Goal: Task Accomplishment & Management: Use online tool/utility

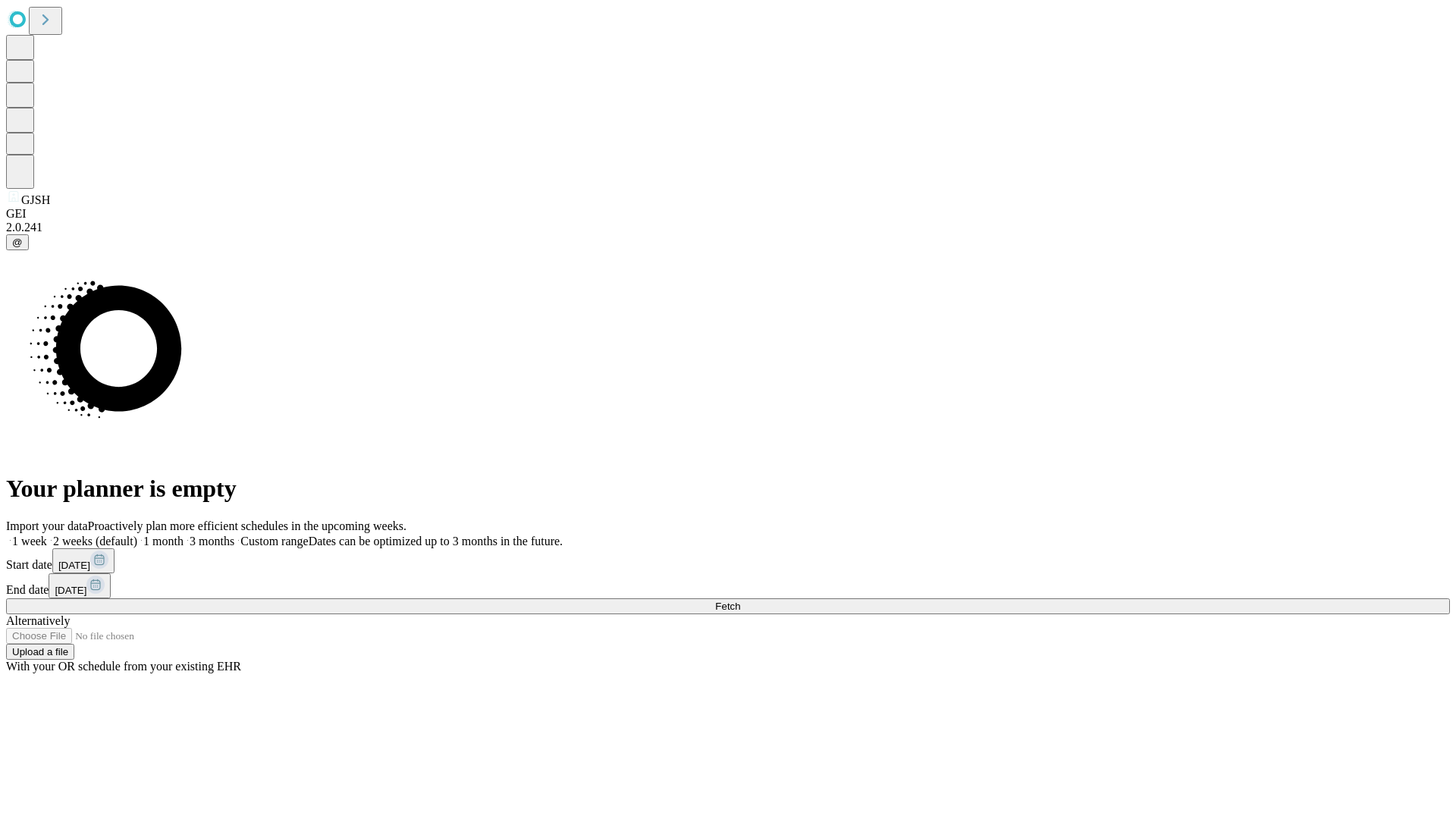
click at [740, 601] on span "Fetch" at bounding box center [728, 606] width 25 height 12
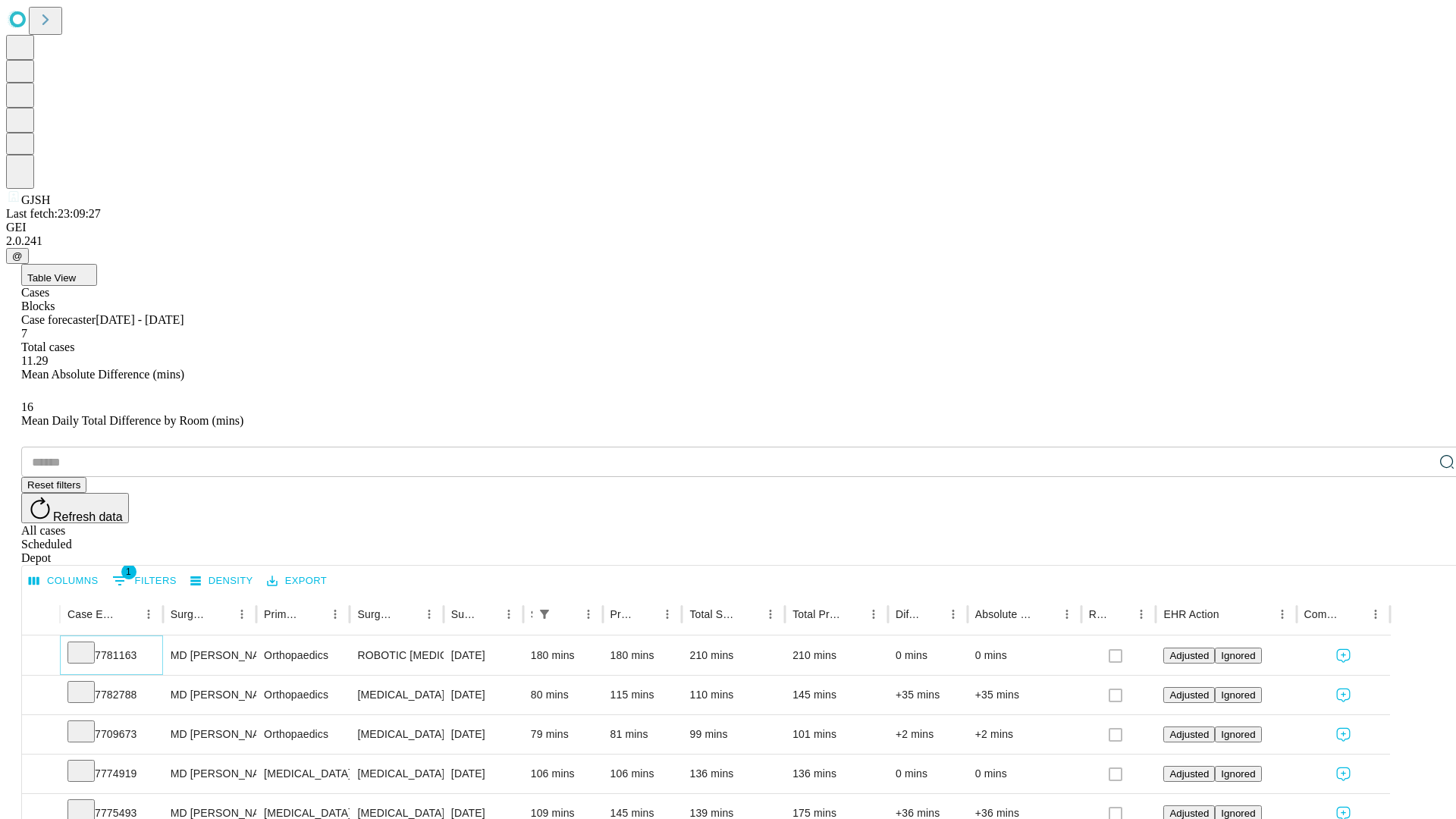
click at [88, 644] on icon at bounding box center [81, 652] width 15 height 15
